Goal: Information Seeking & Learning: Learn about a topic

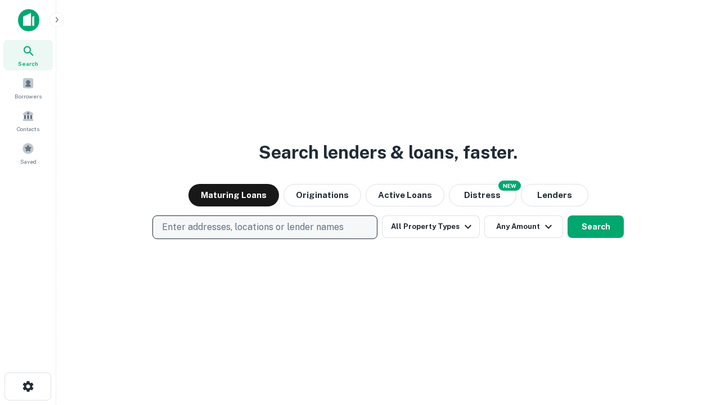
click at [264, 227] on p "Enter addresses, locations or lender names" at bounding box center [253, 226] width 182 height 13
type input "**********"
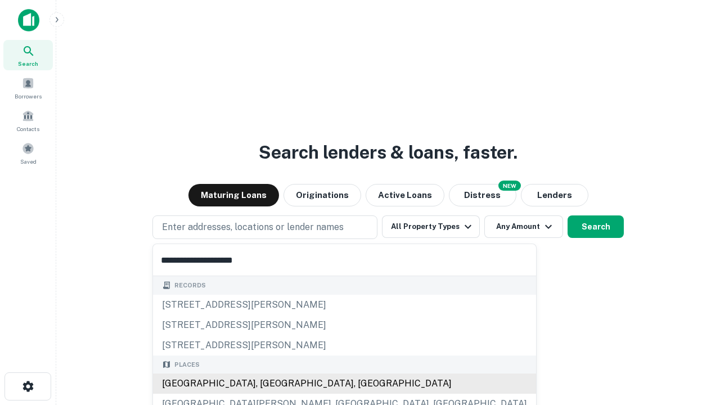
click at [269, 384] on div "[GEOGRAPHIC_DATA], [GEOGRAPHIC_DATA], [GEOGRAPHIC_DATA]" at bounding box center [344, 383] width 383 height 20
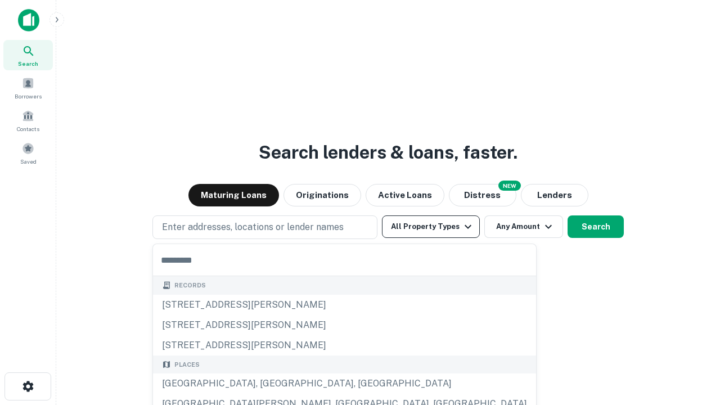
click at [431, 227] on button "All Property Types" at bounding box center [431, 226] width 98 height 22
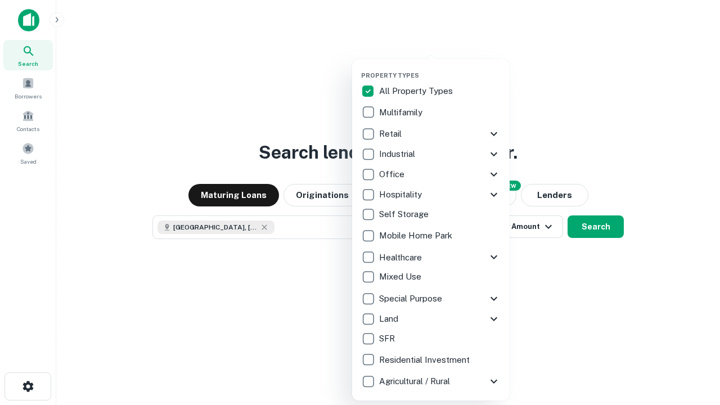
click at [440, 68] on button "button" at bounding box center [439, 68] width 157 height 1
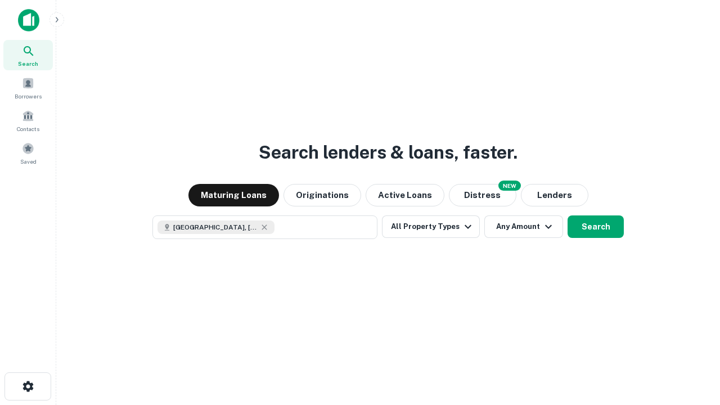
scroll to position [18, 0]
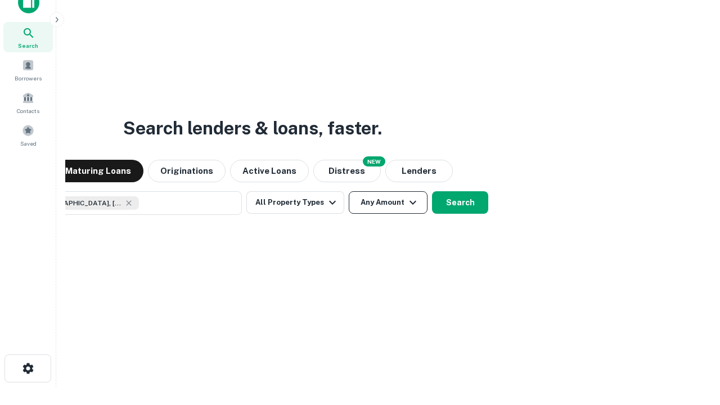
click at [349, 191] on button "Any Amount" at bounding box center [388, 202] width 79 height 22
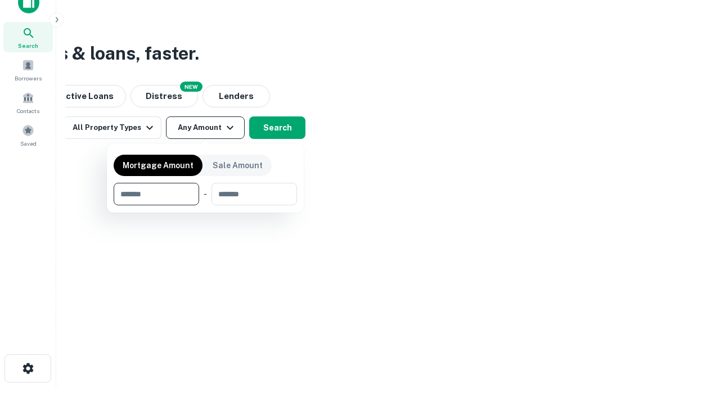
type input "*******"
click at [205, 205] on button "button" at bounding box center [205, 205] width 183 height 1
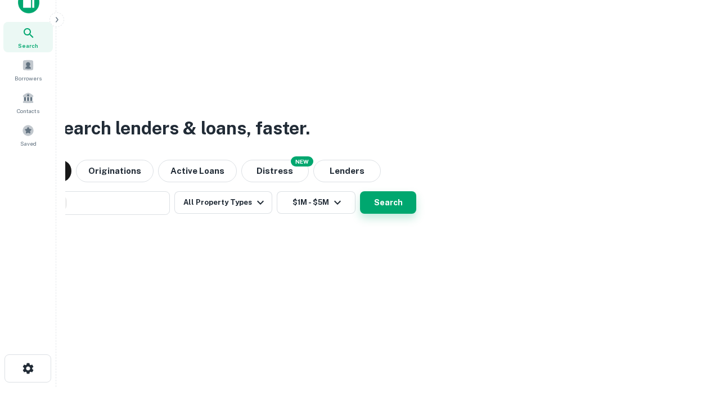
click at [360, 191] on button "Search" at bounding box center [388, 202] width 56 height 22
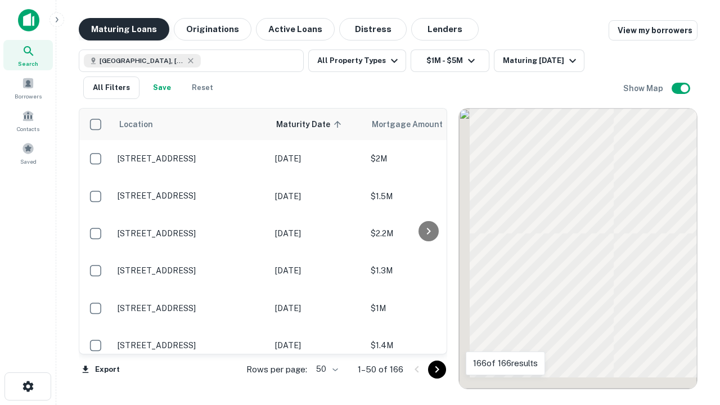
click at [124, 29] on button "Maturing Loans" at bounding box center [124, 29] width 91 height 22
